Goal: Task Accomplishment & Management: Manage account settings

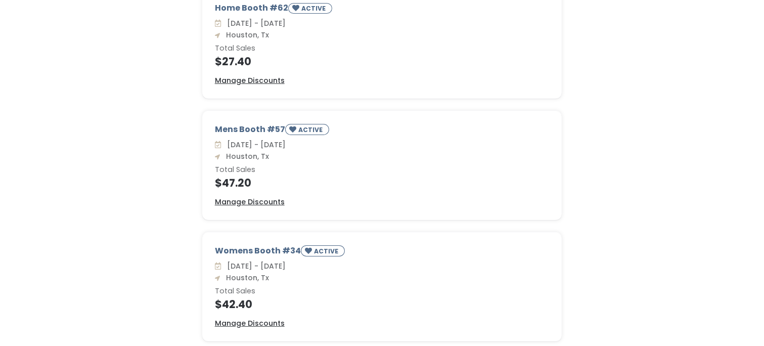
scroll to position [124, 0]
click at [265, 321] on u "Manage Discounts" at bounding box center [250, 322] width 70 height 10
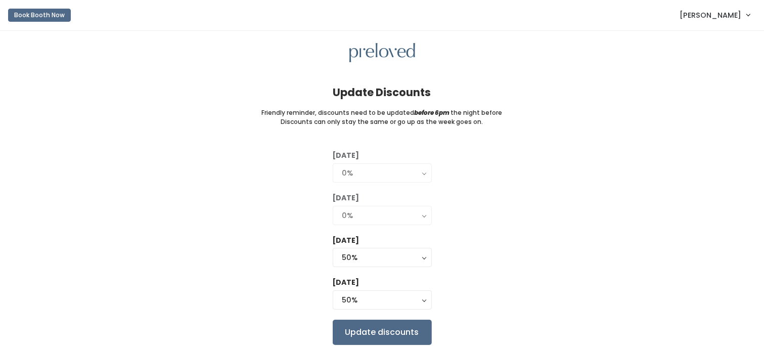
click at [729, 44] on div at bounding box center [381, 53] width 731 height 20
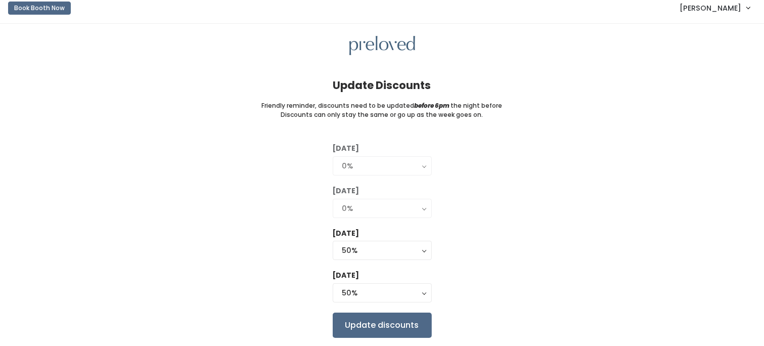
scroll to position [16, 0]
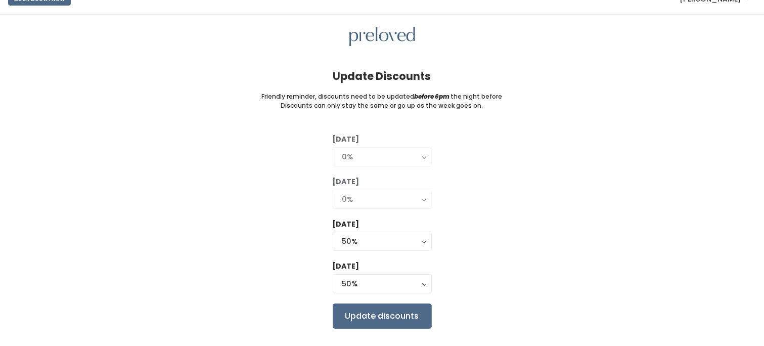
click at [718, 28] on div at bounding box center [381, 37] width 731 height 20
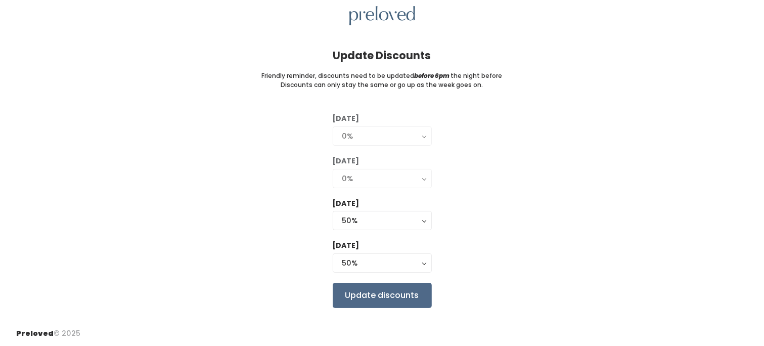
scroll to position [0, 0]
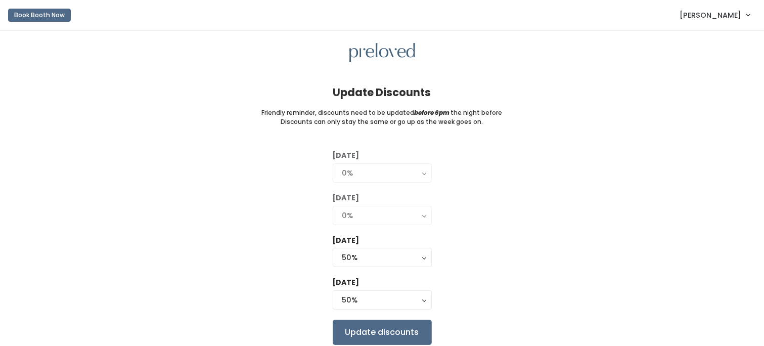
click at [707, 115] on div "Friendly reminder, discounts need to be updated before 6pm the night before" at bounding box center [381, 112] width 731 height 9
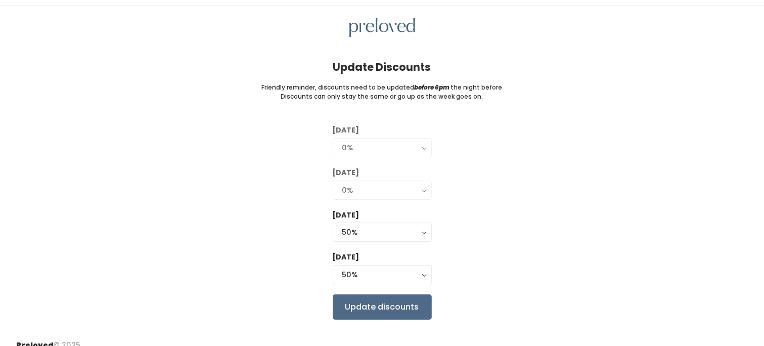
scroll to position [38, 0]
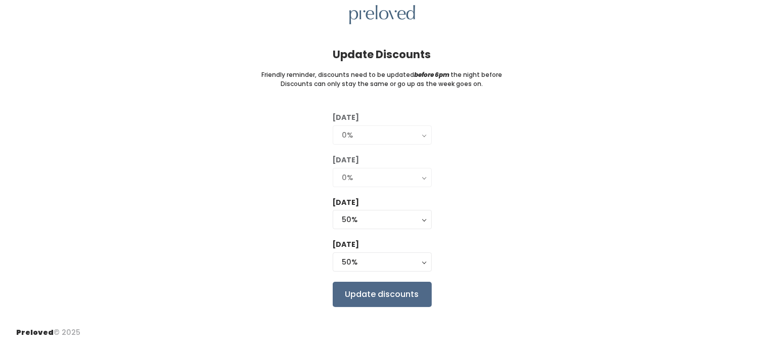
click at [611, 233] on div "[DATE] 0% 25% 50% 75% 90% 0% [DATE] 0% 25% 50% 75% 90% 0% [DATE] 0% 25% 50% 75%…" at bounding box center [381, 209] width 731 height 194
